Goal: Task Accomplishment & Management: Manage account settings

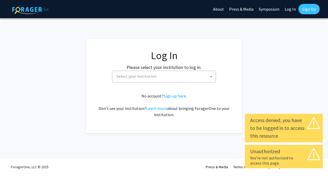
select select
click at [187, 76] on span "Select your institution" at bounding box center [165, 76] width 101 height 11
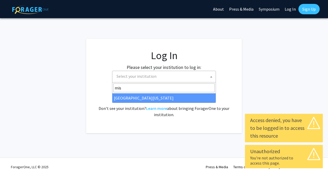
type input "mis"
select select "33"
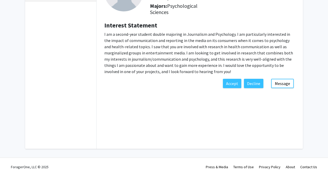
scroll to position [61, 0]
click at [236, 86] on button "Accept" at bounding box center [232, 83] width 18 height 9
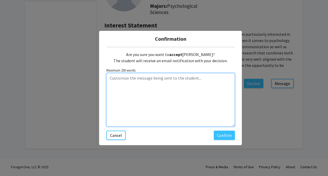
click at [225, 97] on textarea "Customize the message being sent to the student..." at bounding box center [170, 100] width 129 height 54
paste textarea "Hello [PERSON_NAME], Thank you for reaching out and for your research interest.…"
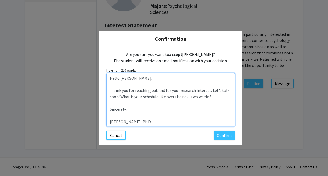
scroll to position [0, 0]
type textarea "Hello [PERSON_NAME], Thank you for reaching out and for your research interest.…"
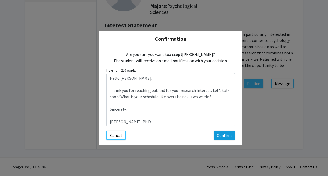
click at [227, 139] on button "Confirm" at bounding box center [224, 135] width 21 height 9
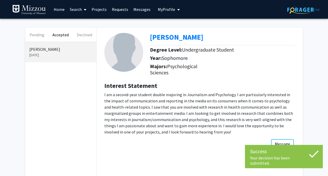
click at [58, 9] on link "Home" at bounding box center [59, 9] width 16 height 18
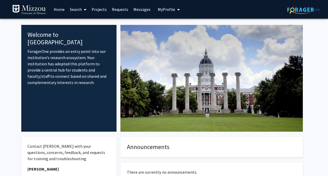
click at [158, 10] on span "My Profile" at bounding box center [166, 9] width 17 height 5
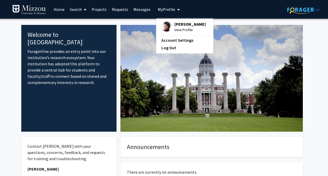
click at [180, 24] on span "[PERSON_NAME]" at bounding box center [190, 24] width 31 height 6
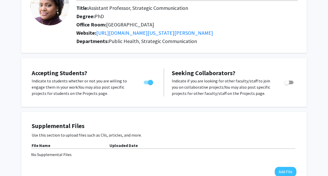
scroll to position [49, 0]
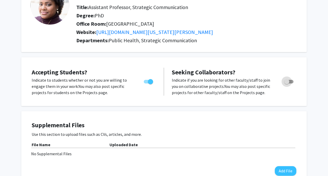
click at [290, 84] on span "Toggle" at bounding box center [288, 82] width 9 height 4
click at [287, 84] on input "Toggle" at bounding box center [287, 84] width 0 height 0
checkbox input "true"
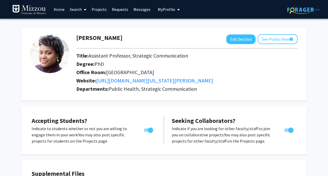
scroll to position [0, 0]
click at [244, 37] on button "Edit Section" at bounding box center [240, 40] width 29 height 10
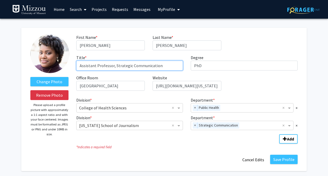
drag, startPoint x: 95, startPoint y: 67, endPoint x: 84, endPoint y: 66, distance: 11.0
click at [84, 66] on input "Assistant Professor, Strategic Communication" at bounding box center [129, 66] width 107 height 10
type input "Associate Professor, Strategic Communication"
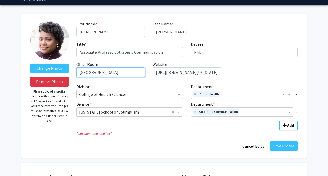
scroll to position [16, 0]
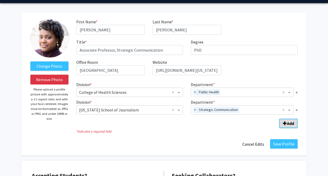
click at [292, 124] on b "Add" at bounding box center [290, 123] width 7 height 5
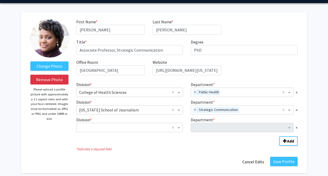
click at [137, 135] on div "Division * × College of Health Sciences × Department * × Public Health × × Divi…" at bounding box center [187, 110] width 222 height 63
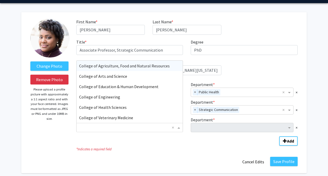
click at [137, 131] on input "Division" at bounding box center [124, 128] width 91 height 6
type input "Ar"
click at [139, 63] on div "College of Arts and Science" at bounding box center [130, 66] width 106 height 10
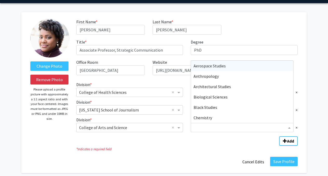
click at [211, 131] on input "Department" at bounding box center [240, 128] width 93 height 6
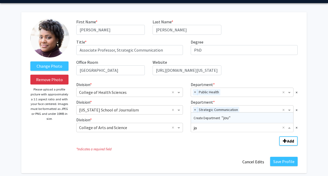
type input "j"
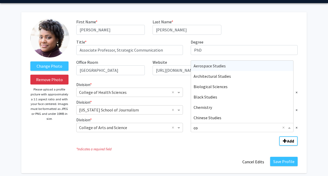
type input "com"
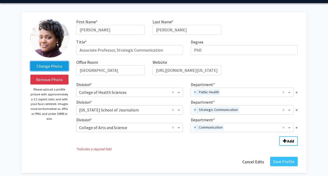
click at [62, 69] on label "Change Photo" at bounding box center [49, 66] width 38 height 9
click at [0, 0] on input "Change Photo" at bounding box center [0, 0] width 0 height 0
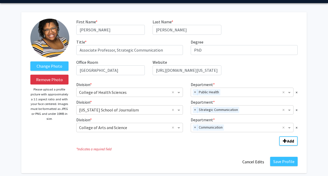
click at [253, 148] on div "* Indicates a required field" at bounding box center [186, 149] width 229 height 6
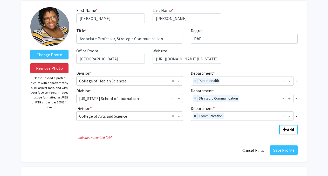
scroll to position [28, 0]
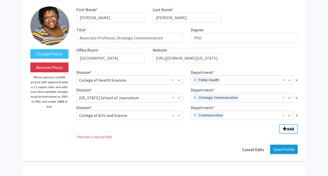
click at [281, 152] on button "Save Profile" at bounding box center [284, 149] width 28 height 9
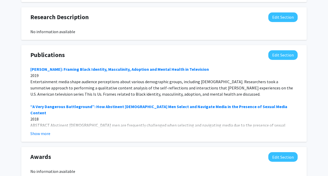
scroll to position [375, 0]
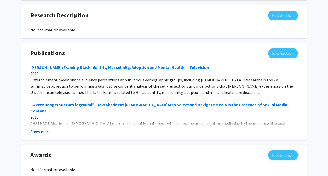
click at [42, 135] on button "Show more" at bounding box center [40, 132] width 20 height 6
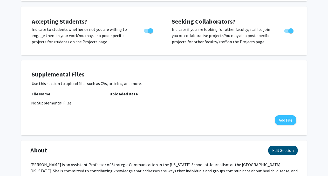
scroll to position [92, 0]
